Goal: Task Accomplishment & Management: Manage account settings

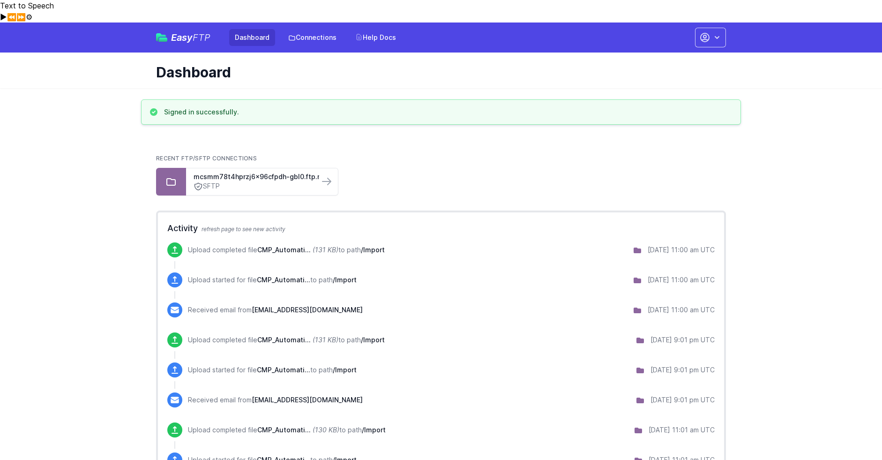
click at [372, 246] on span "/Import" at bounding box center [373, 250] width 24 height 8
click at [710, 28] on button "button" at bounding box center [710, 38] width 31 height 20
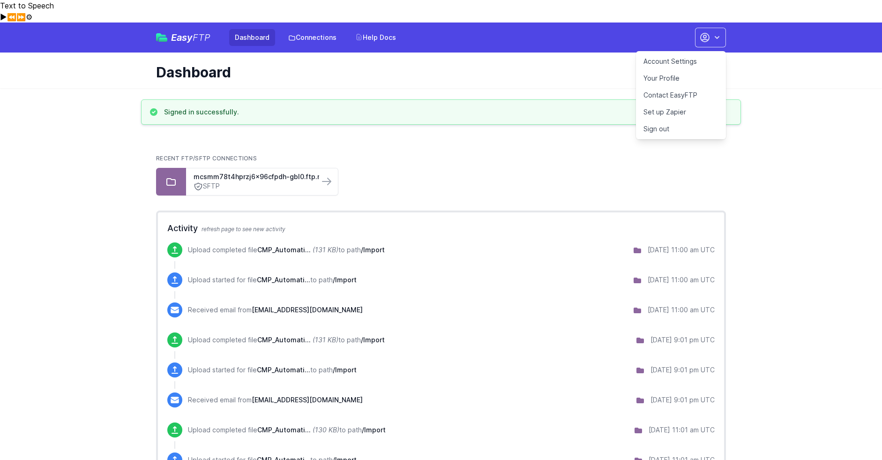
click at [675, 53] on link "Account Settings" at bounding box center [681, 61] width 90 height 17
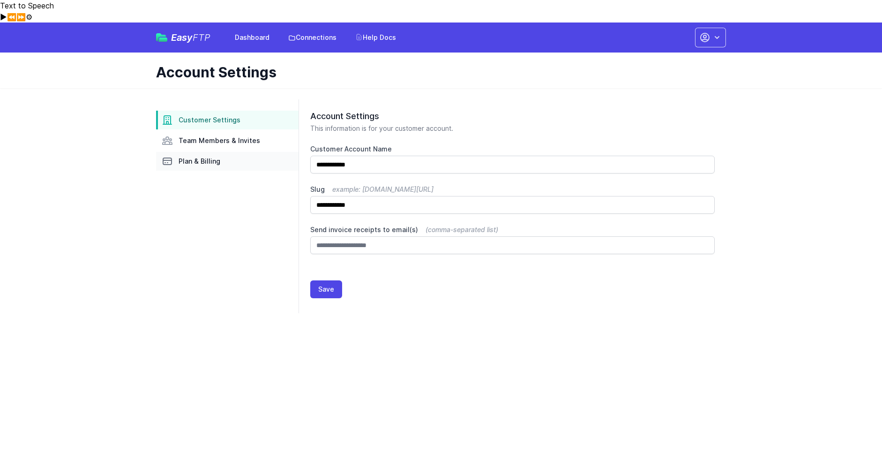
click at [185, 156] on span "Plan & Billing" at bounding box center [200, 160] width 42 height 9
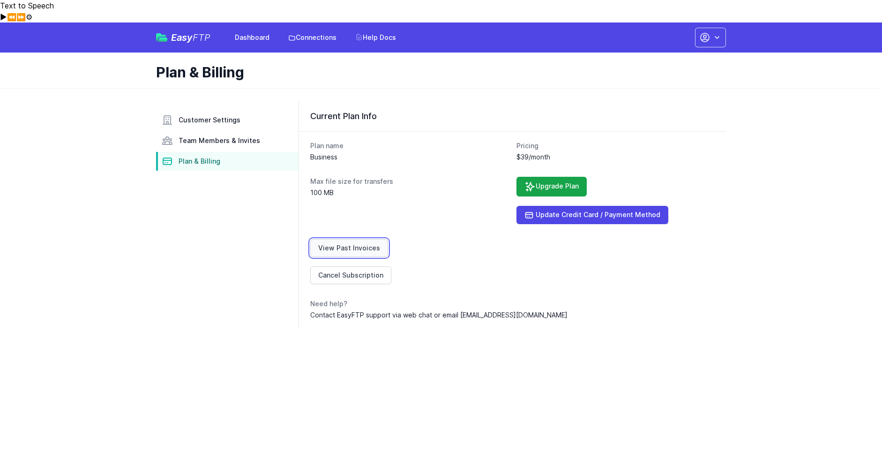
click at [371, 239] on link "View Past Invoices" at bounding box center [349, 248] width 78 height 18
click at [372, 239] on link "View Past Invoices" at bounding box center [349, 248] width 78 height 18
